Goal: Check status: Check status

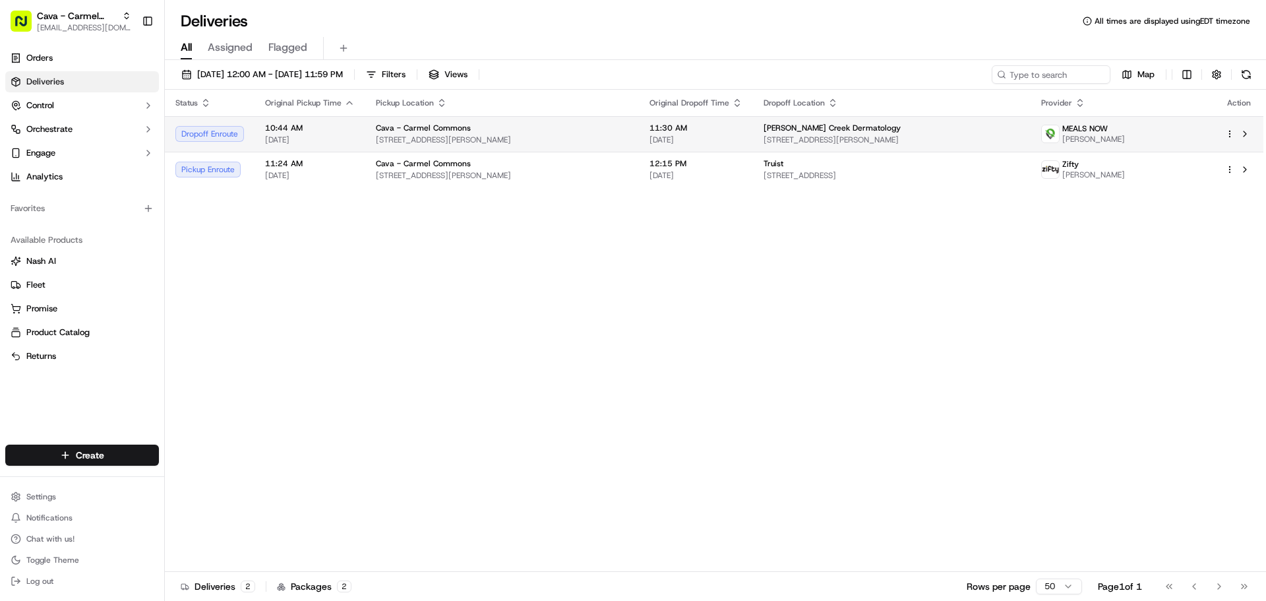
click at [477, 133] on div "Cava - Carmel Commons 7631 Pineville-Matthews Rd, Charlotte, NC 28226, USA" at bounding box center [502, 134] width 253 height 22
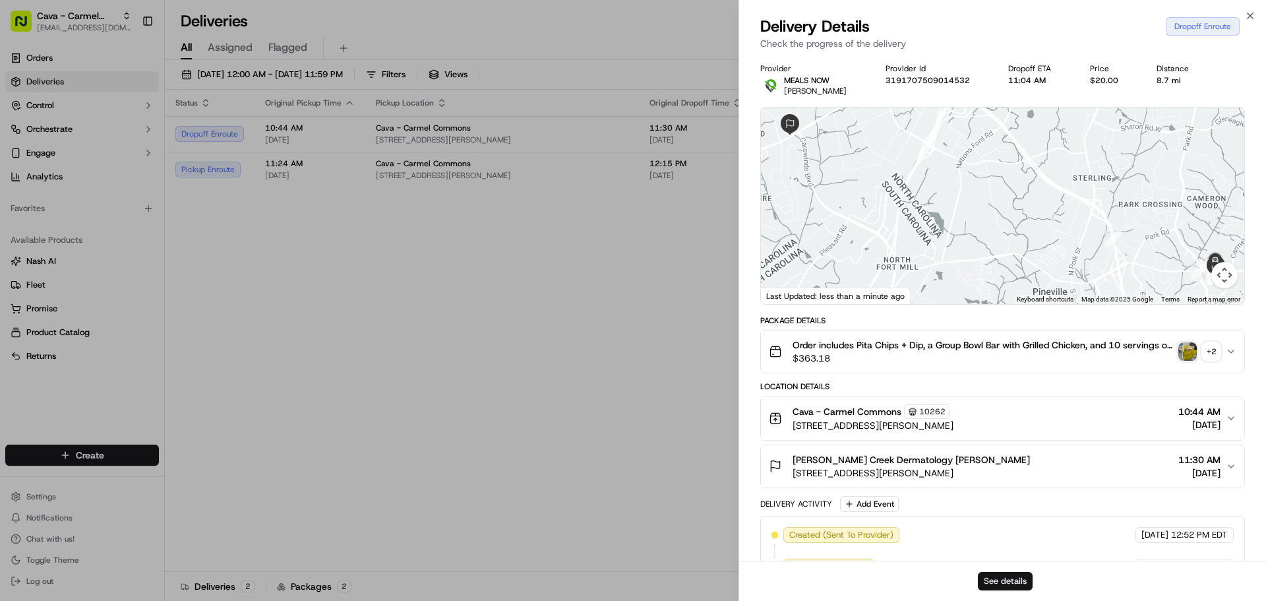
click at [1010, 580] on button "See details" at bounding box center [1005, 581] width 55 height 18
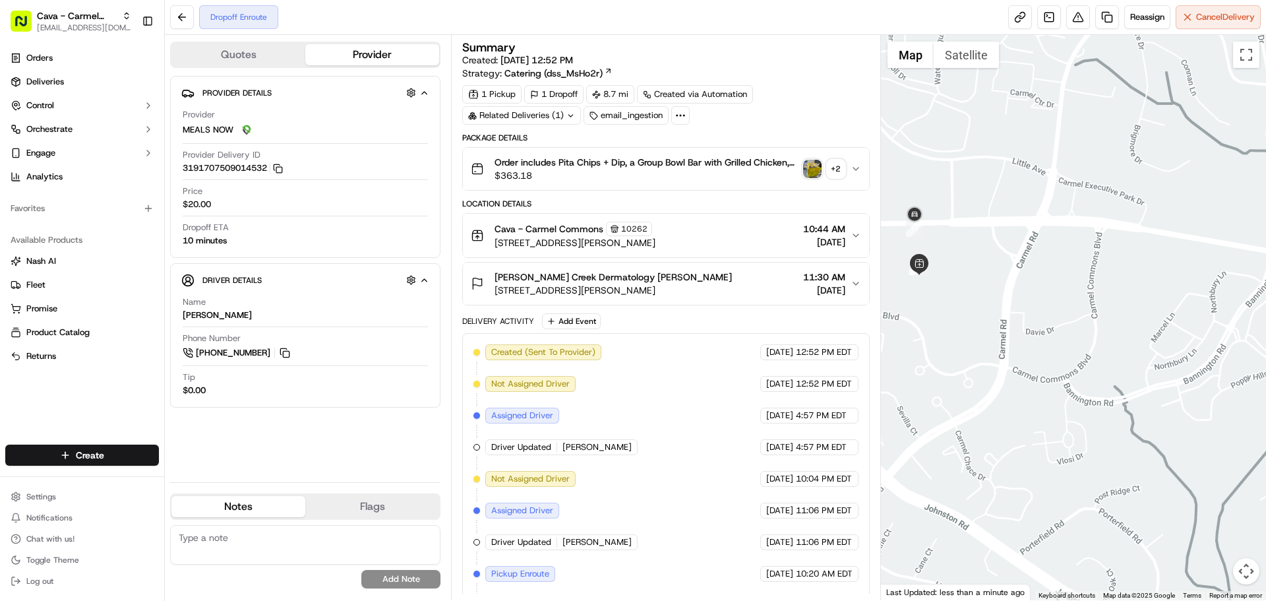
drag, startPoint x: 999, startPoint y: 162, endPoint x: 1045, endPoint y: 412, distance: 253.5
click at [1024, 402] on div at bounding box center [1074, 317] width 386 height 565
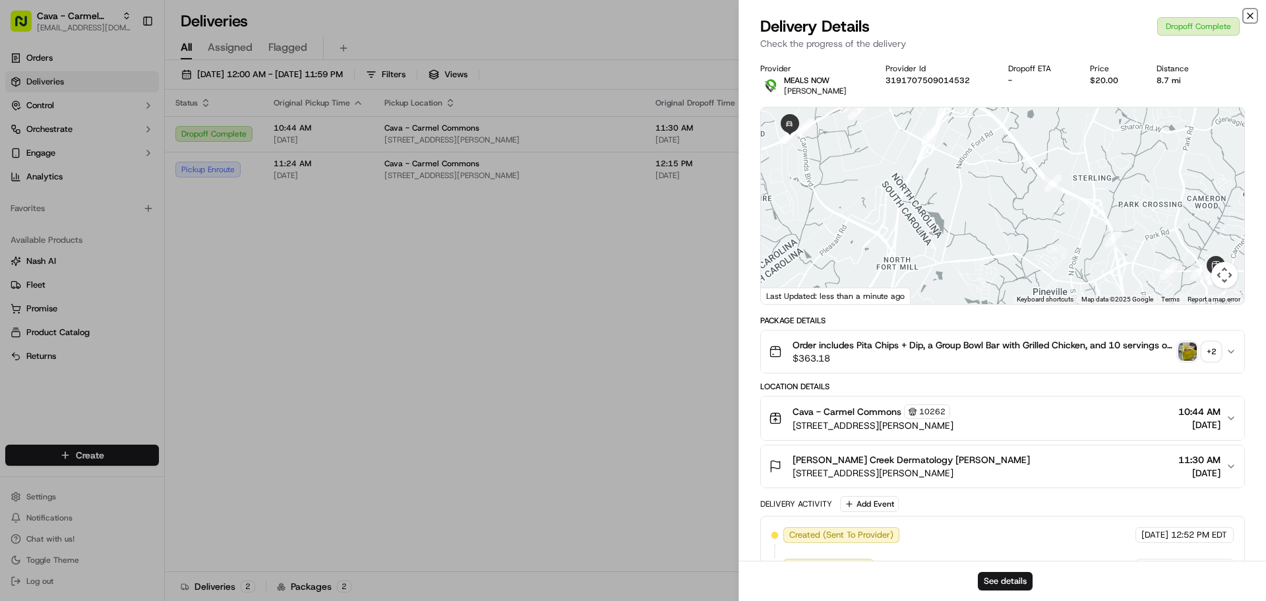
click at [1248, 18] on icon "button" at bounding box center [1250, 15] width 5 height 5
